Goal: Navigation & Orientation: Find specific page/section

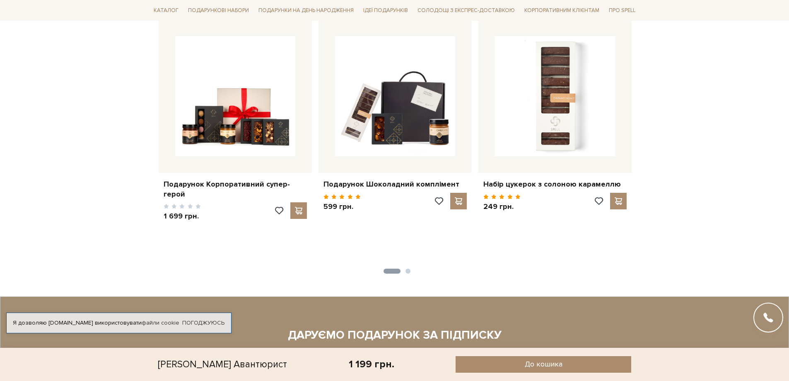
scroll to position [1263, 0]
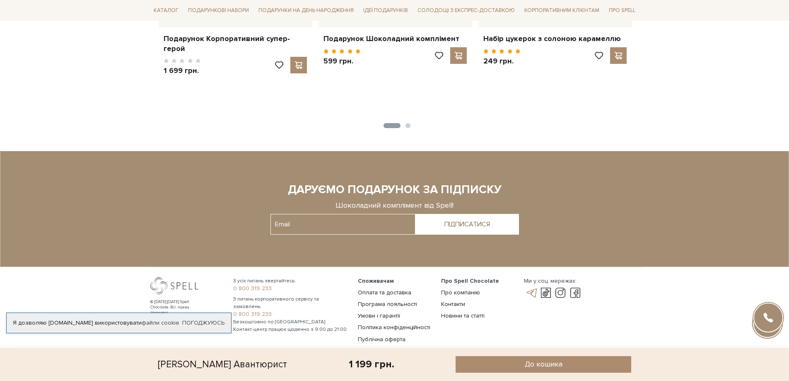
click at [532, 288] on link at bounding box center [531, 293] width 14 height 10
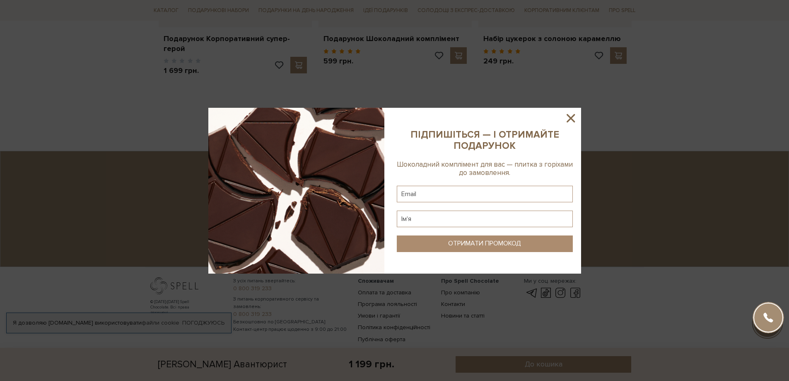
click at [571, 117] on icon at bounding box center [571, 118] width 14 height 14
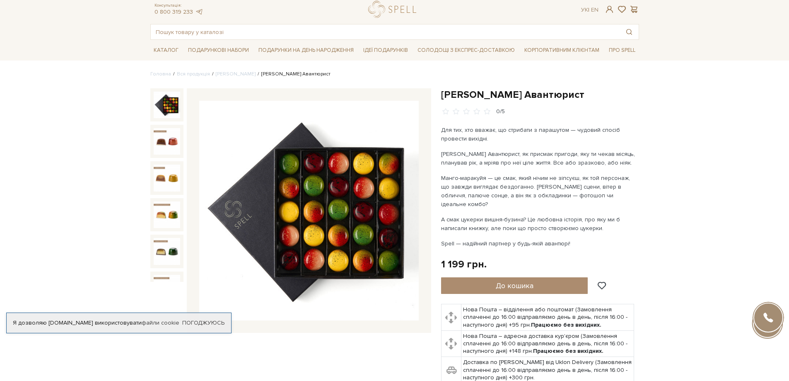
scroll to position [0, 0]
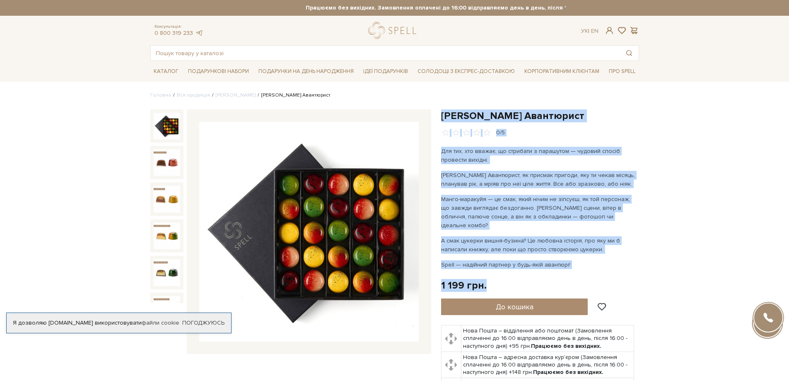
drag, startPoint x: 444, startPoint y: 117, endPoint x: 520, endPoint y: 275, distance: 175.0
click at [520, 275] on div "[PERSON_NAME] Авантюрист 0/5" at bounding box center [540, 273] width 198 height 329
click at [501, 279] on div "1 199 грн. Оплата частинами:" at bounding box center [540, 285] width 198 height 13
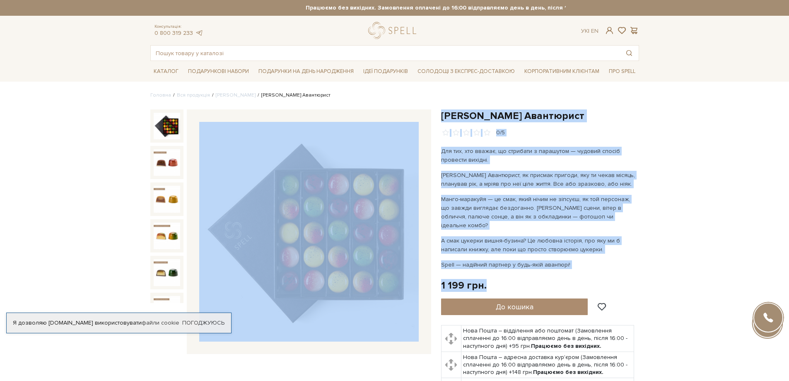
drag, startPoint x: 495, startPoint y: 274, endPoint x: 419, endPoint y: 108, distance: 181.8
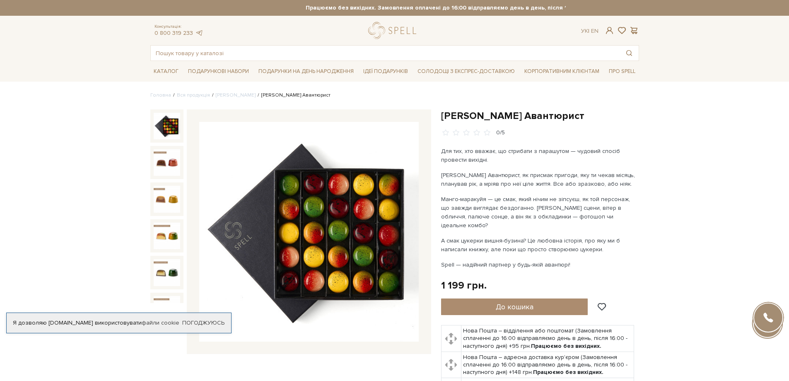
drag, startPoint x: 121, startPoint y: 41, endPoint x: 125, endPoint y: 26, distance: 15.9
click at [122, 41] on header "Працюємо без вихідних. Замовлення оплачені до 16:00 відправляємо день в день, п…" at bounding box center [394, 30] width 789 height 61
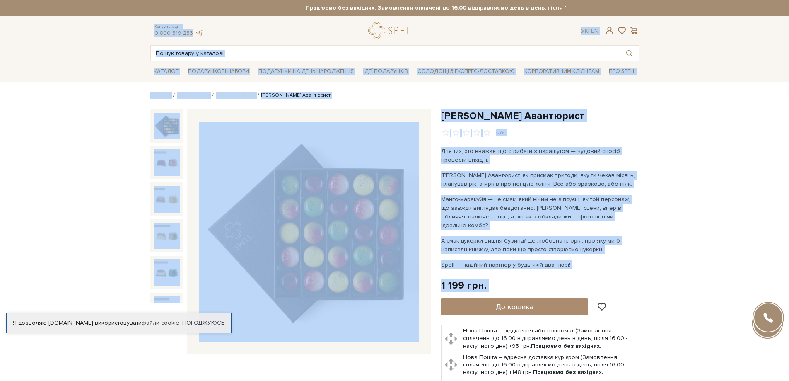
drag, startPoint x: 126, startPoint y: 25, endPoint x: 554, endPoint y: 287, distance: 501.3
click at [588, 279] on div "1 199 грн. Оплата частинами:" at bounding box center [540, 285] width 198 height 13
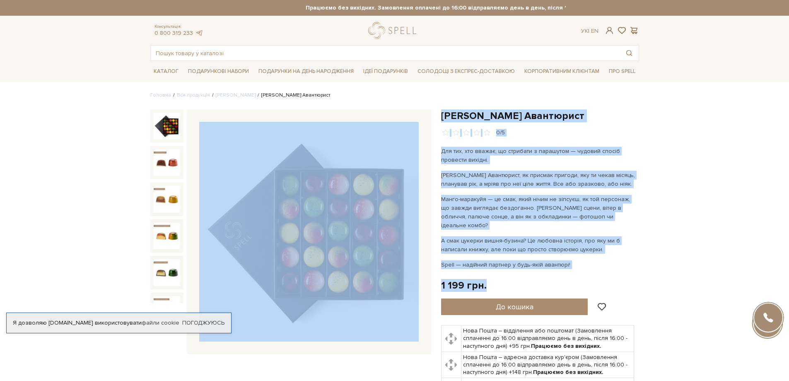
drag, startPoint x: 573, startPoint y: 277, endPoint x: 149, endPoint y: 109, distance: 456.7
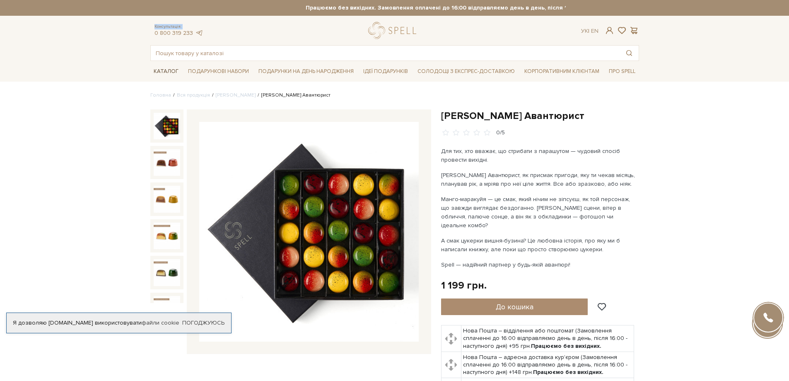
drag, startPoint x: 138, startPoint y: 24, endPoint x: 159, endPoint y: 74, distance: 53.4
